Goal: Navigation & Orientation: Find specific page/section

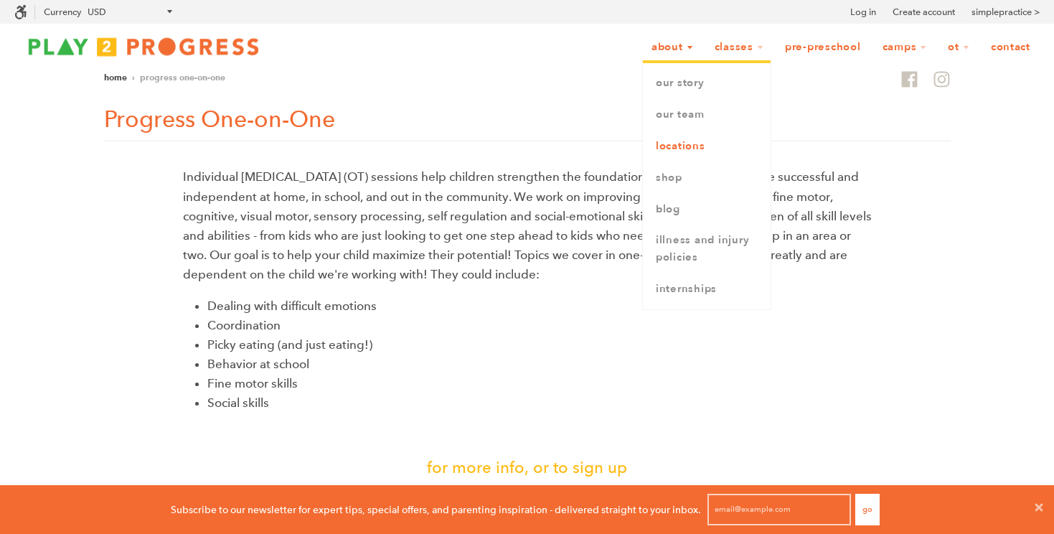
click at [680, 152] on link "Locations" at bounding box center [707, 147] width 128 height 32
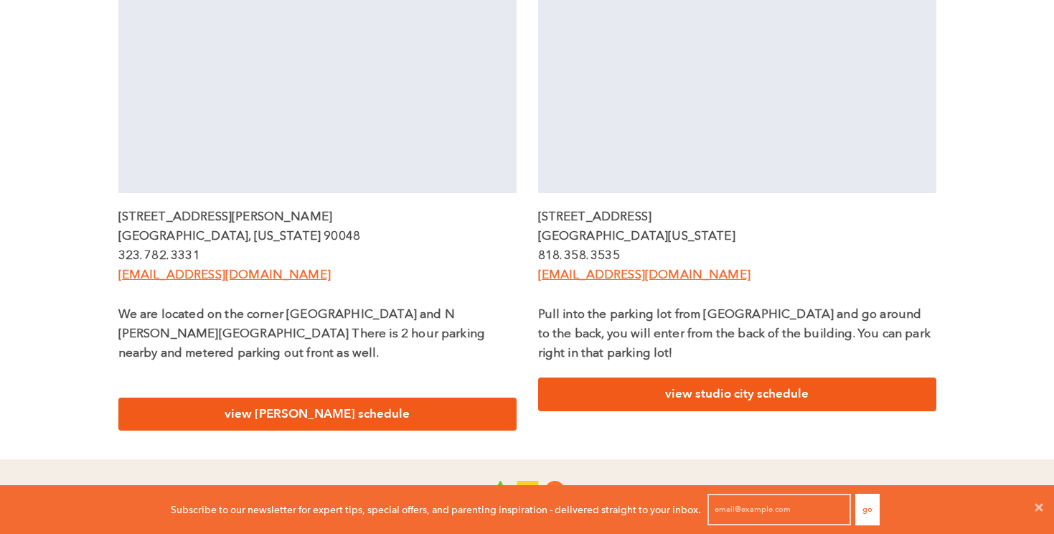
scroll to position [567, 0]
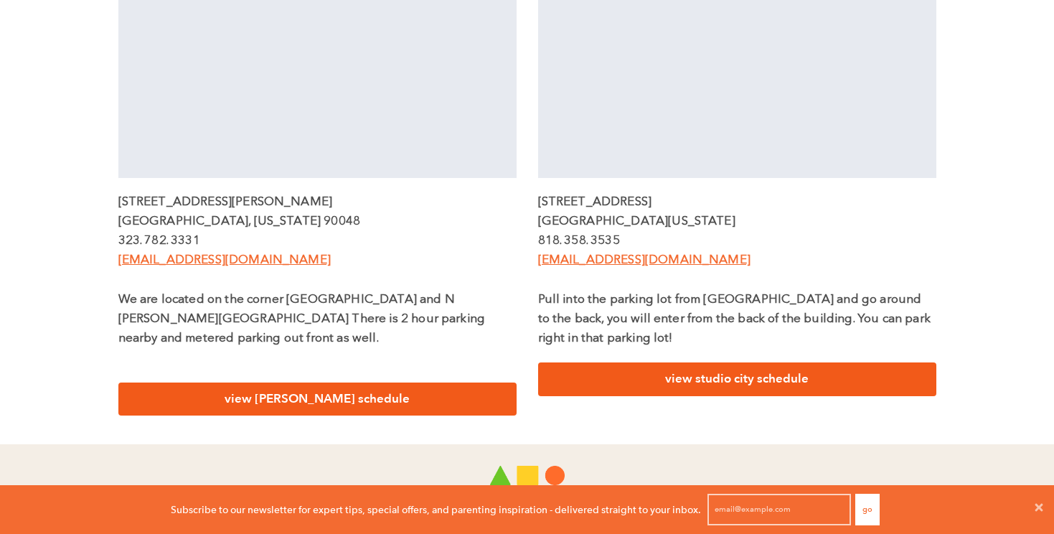
click at [321, 383] on link "view [PERSON_NAME] schedule" at bounding box center [317, 399] width 398 height 34
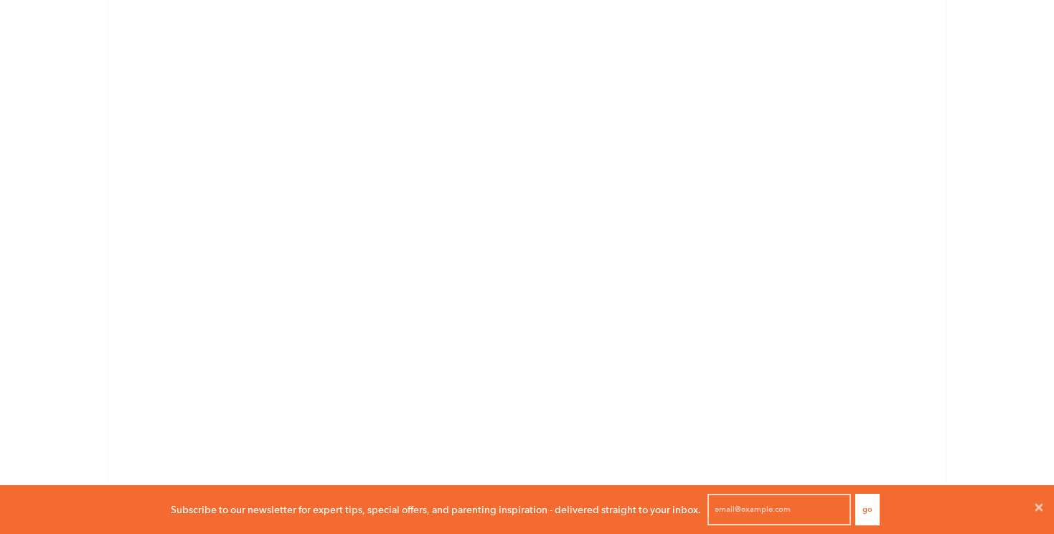
scroll to position [2555, 0]
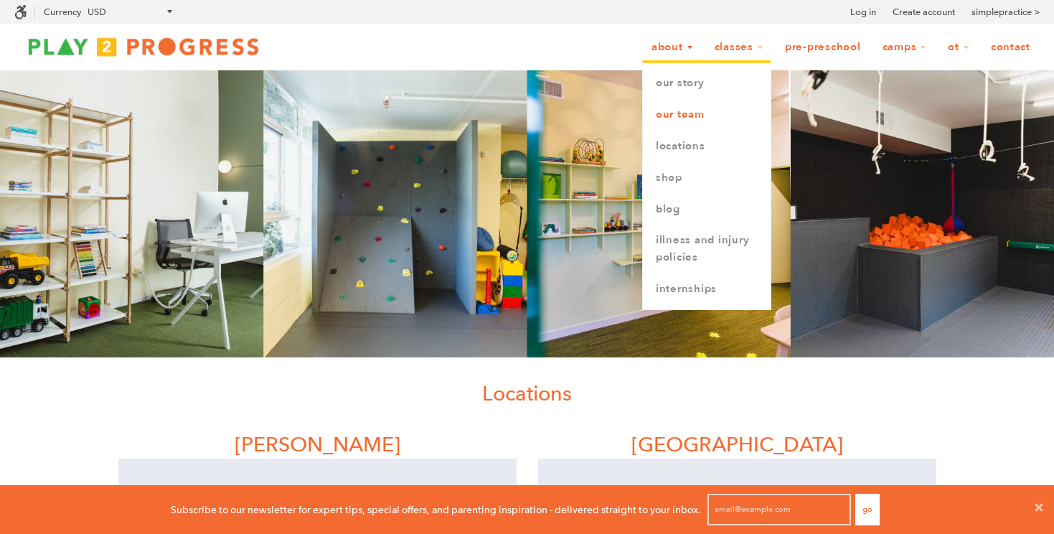
click at [677, 113] on link "Our Team" at bounding box center [707, 115] width 128 height 32
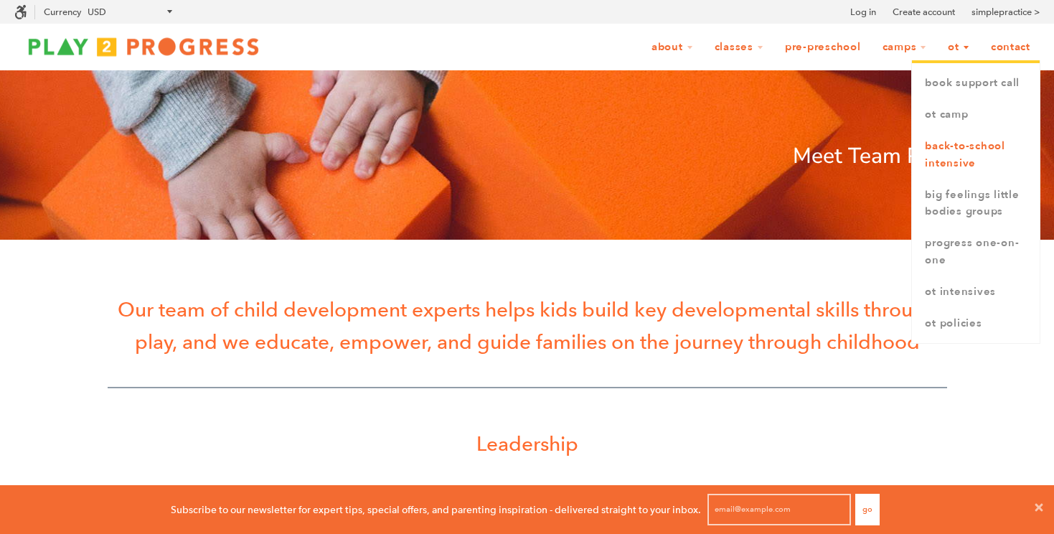
click at [942, 158] on link "Back-to-School Intensive" at bounding box center [976, 155] width 128 height 49
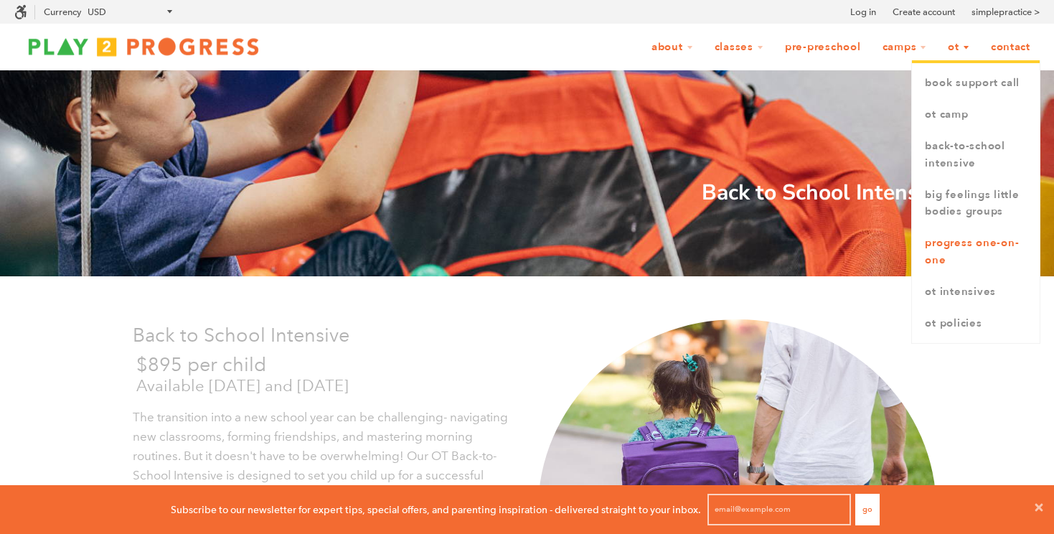
click at [939, 248] on link "Progress One-on-One" at bounding box center [976, 251] width 128 height 49
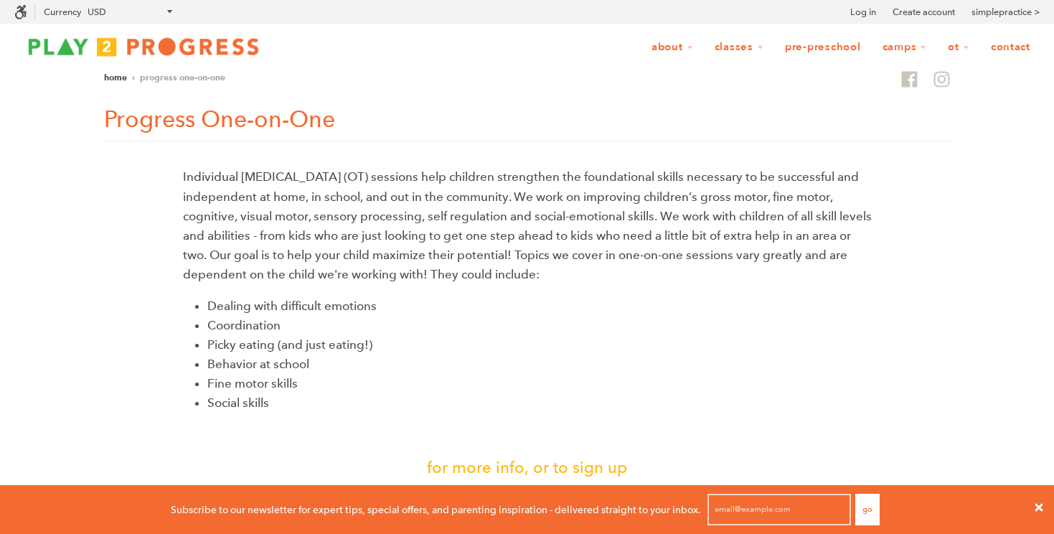
click at [1046, 504] on span "Close" at bounding box center [1038, 509] width 30 height 34
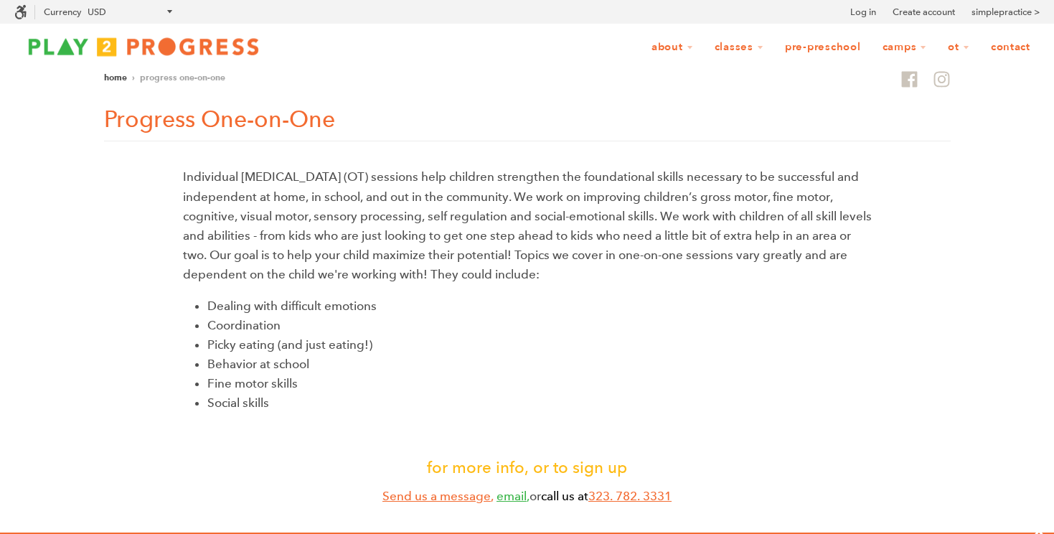
scroll to position [1, 1]
